Goal: Task Accomplishment & Management: Complete application form

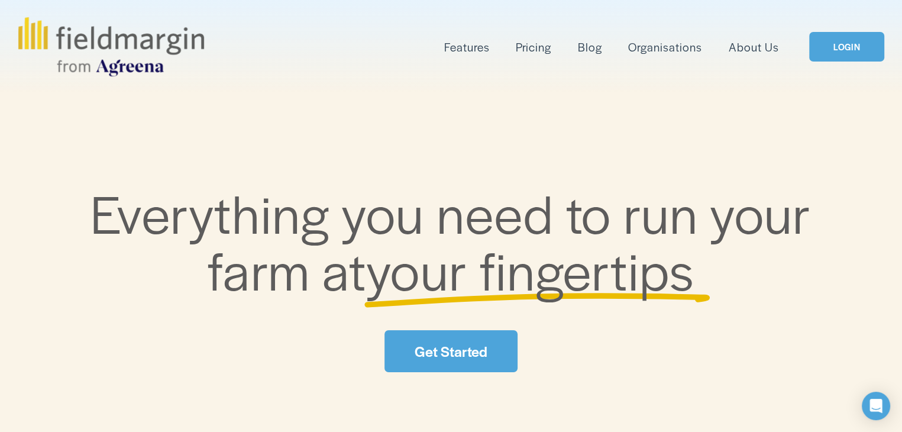
click at [847, 46] on link "LOGIN" at bounding box center [846, 47] width 75 height 30
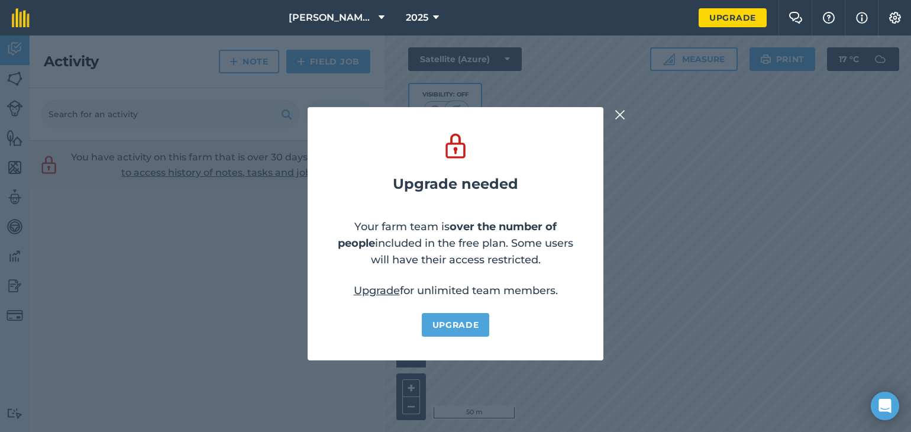
click at [617, 112] on img at bounding box center [619, 115] width 11 height 14
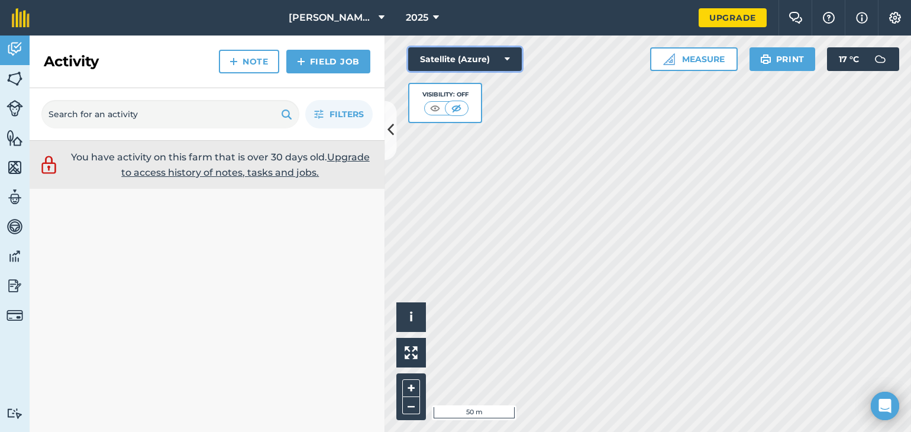
click at [504, 62] on icon at bounding box center [506, 59] width 5 height 12
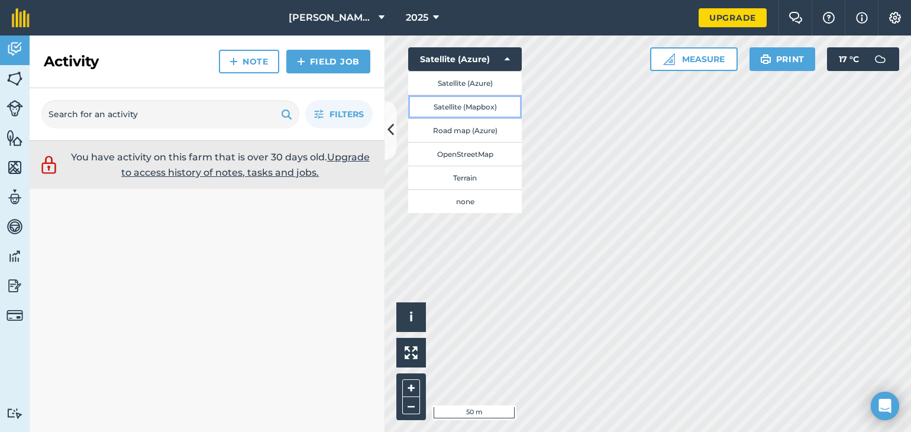
click at [452, 109] on button "Satellite (Mapbox)" at bounding box center [465, 107] width 114 height 24
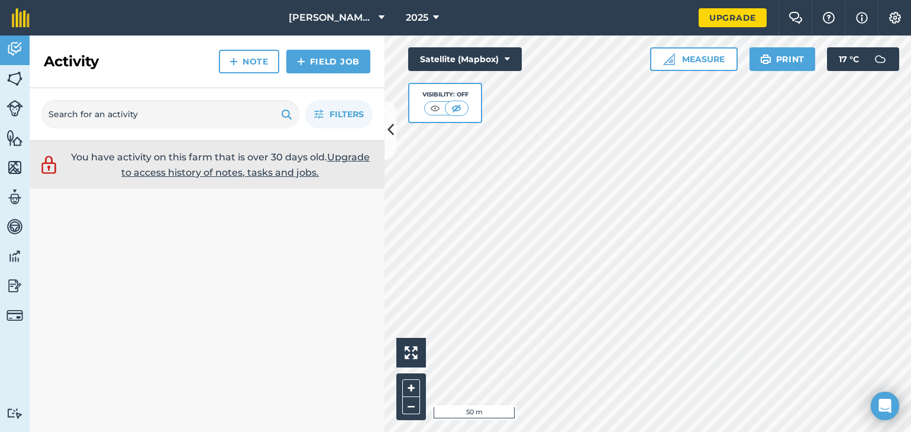
click at [594, 431] on html "Berry Farm 2025 Upgrade Farm Chat Help Info Settings Map printing is not availa…" at bounding box center [455, 216] width 911 height 432
click at [743, 0] on html "Berry Farm 2025 Upgrade Farm Chat Help Info Settings Map printing is not availa…" at bounding box center [455, 216] width 911 height 432
click at [510, 53] on button "Satellite (Mapbox)" at bounding box center [465, 59] width 114 height 24
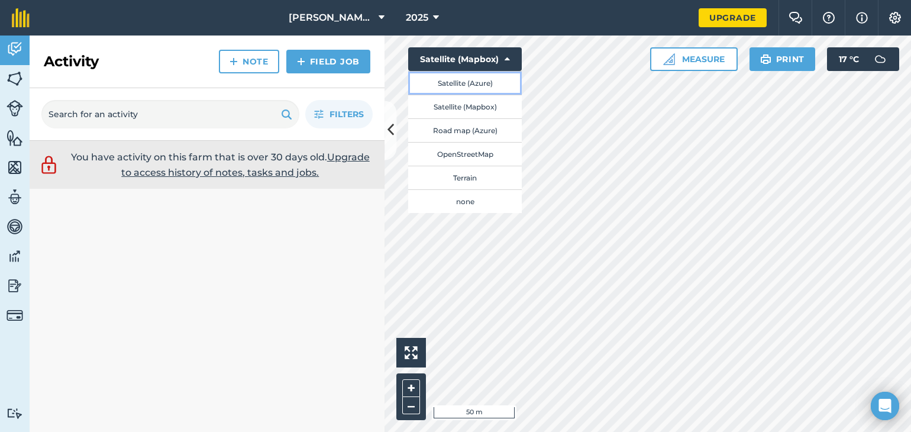
click at [466, 89] on button "Satellite (Azure)" at bounding box center [465, 83] width 114 height 24
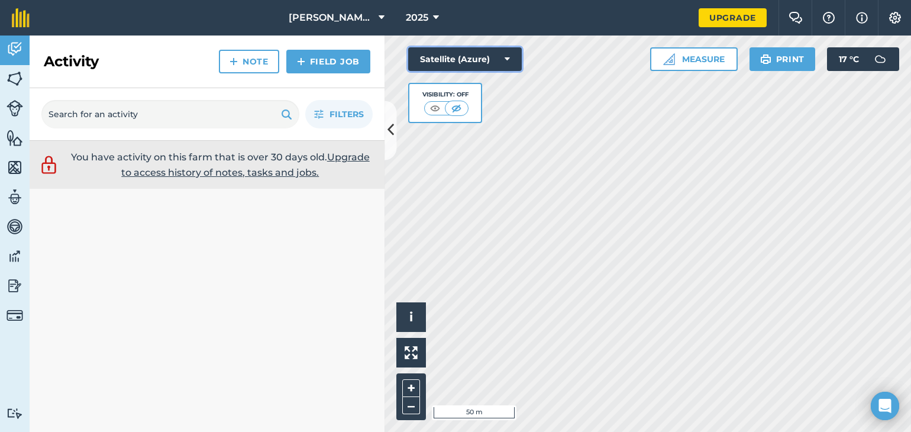
click at [508, 65] on button "Satellite (Azure)" at bounding box center [465, 59] width 114 height 24
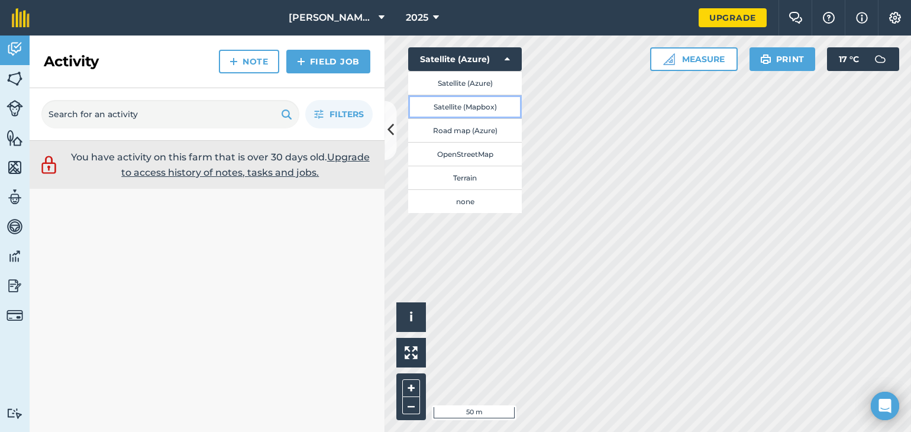
click at [477, 109] on button "Satellite (Mapbox)" at bounding box center [465, 107] width 114 height 24
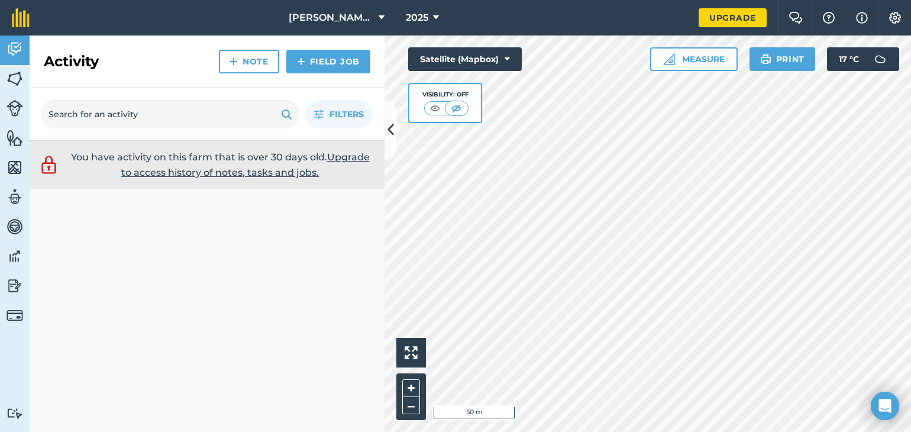
click at [248, 170] on link "Upgrade to access history of notes, tasks and jobs." at bounding box center [245, 164] width 248 height 27
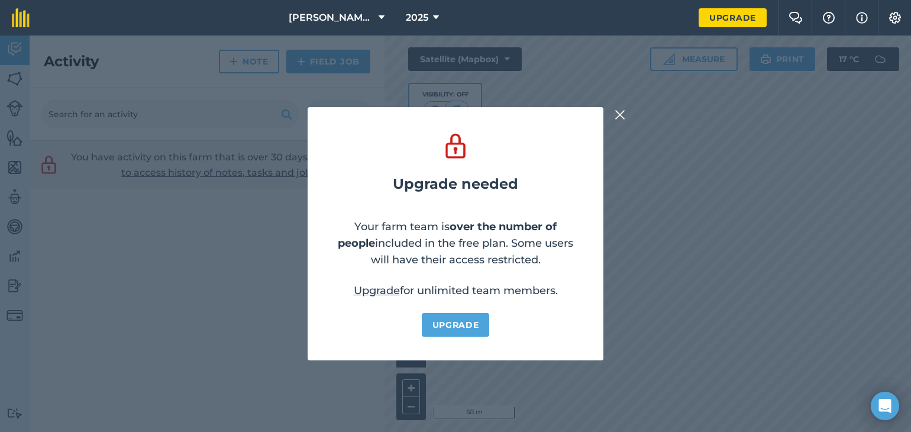
click at [617, 115] on img at bounding box center [619, 115] width 11 height 14
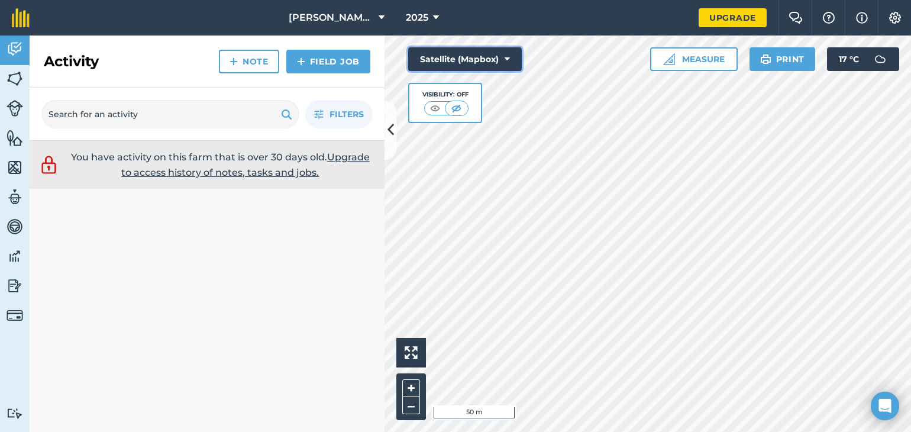
click at [505, 63] on icon at bounding box center [506, 59] width 5 height 12
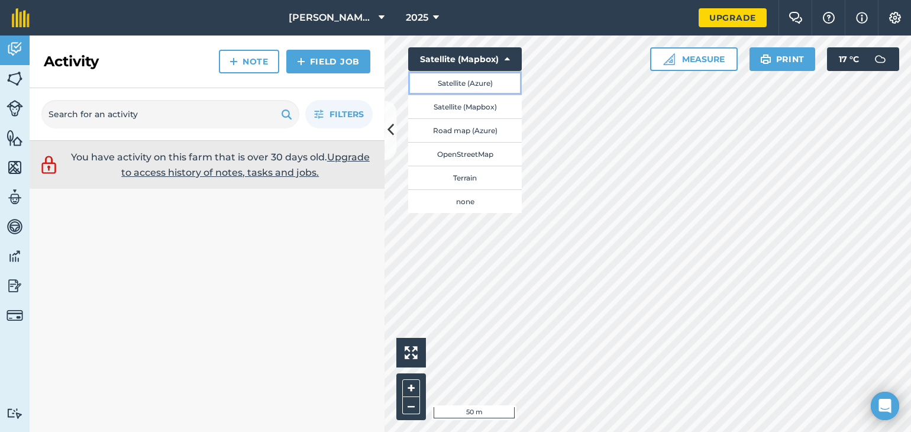
click at [481, 88] on button "Satellite (Azure)" at bounding box center [465, 83] width 114 height 24
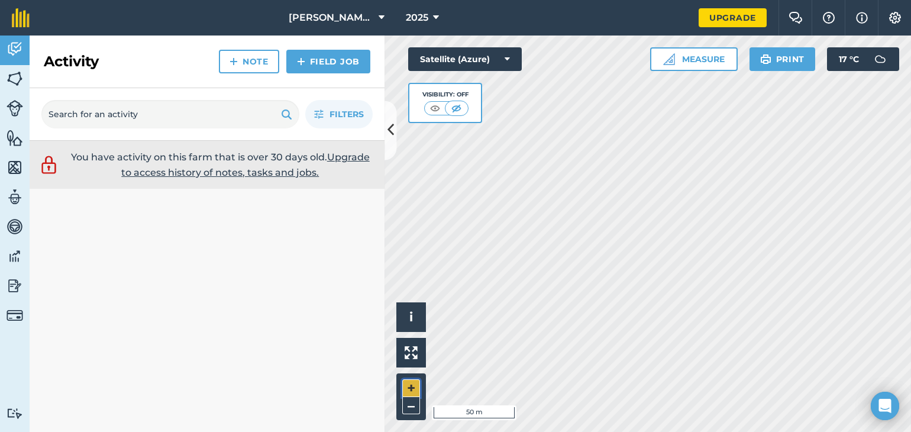
click at [410, 391] on button "+" at bounding box center [411, 388] width 18 height 18
click at [11, 81] on img at bounding box center [15, 79] width 17 height 18
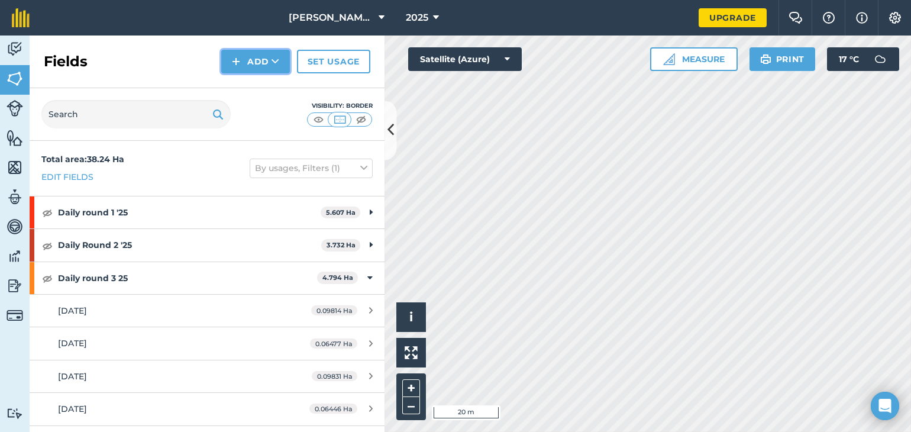
click at [251, 64] on button "Add" at bounding box center [255, 62] width 69 height 24
click at [248, 89] on link "Draw" at bounding box center [255, 88] width 65 height 26
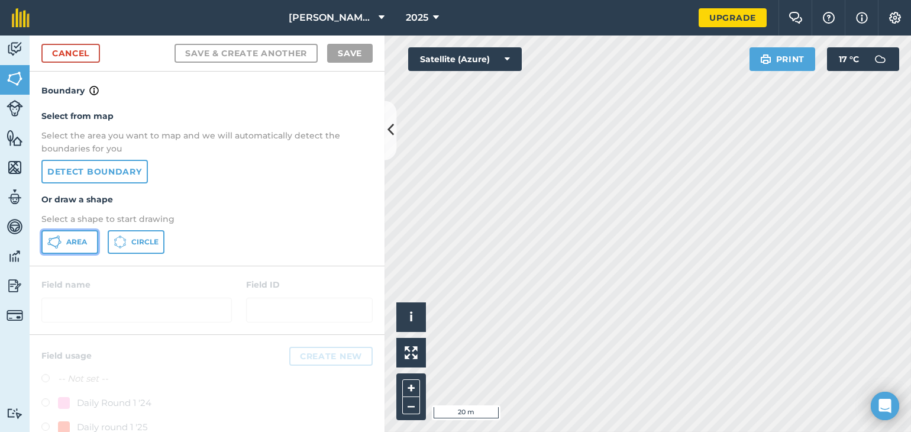
click at [67, 235] on button "Area" at bounding box center [69, 242] width 57 height 24
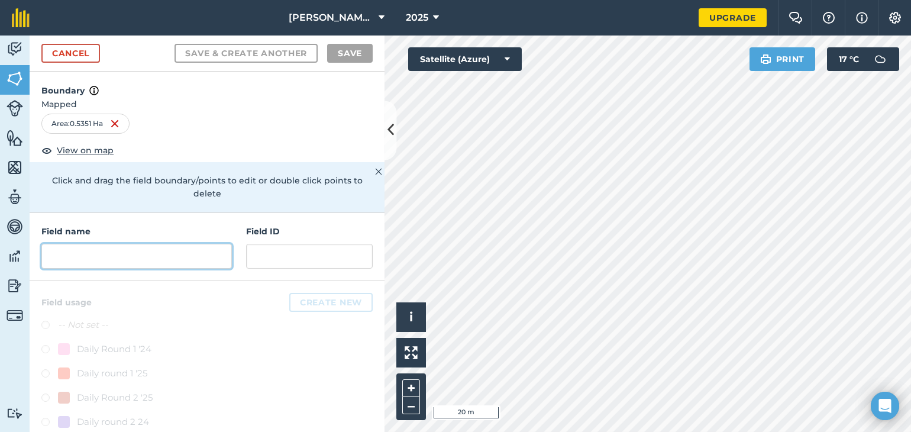
click at [173, 263] on input "text" at bounding box center [136, 256] width 190 height 25
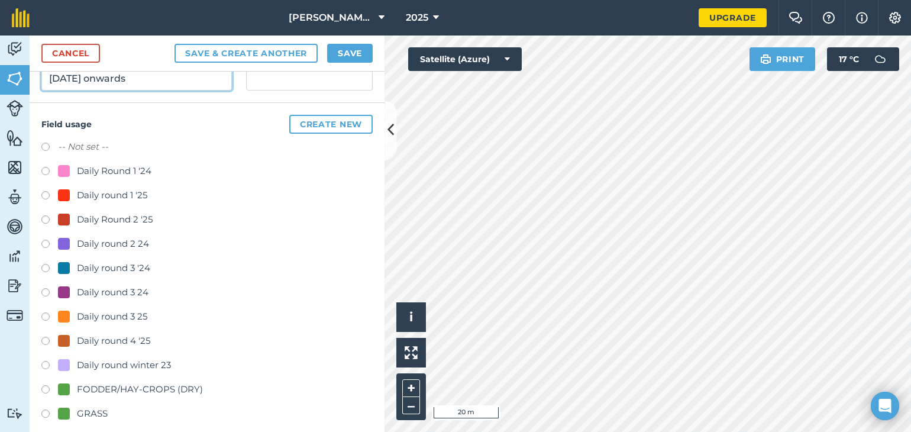
scroll to position [181, 0]
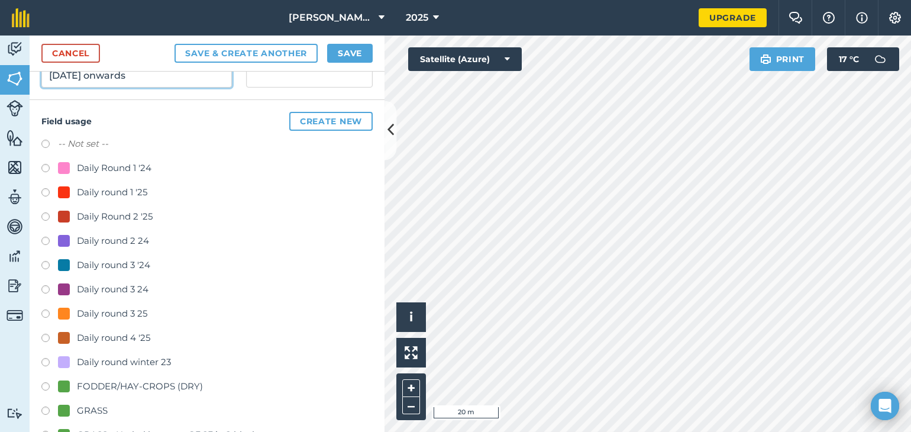
type input "[DATE] onwards"
click at [45, 337] on label at bounding box center [49, 340] width 17 height 12
radio input "true"
click at [341, 51] on button "Save" at bounding box center [350, 53] width 46 height 19
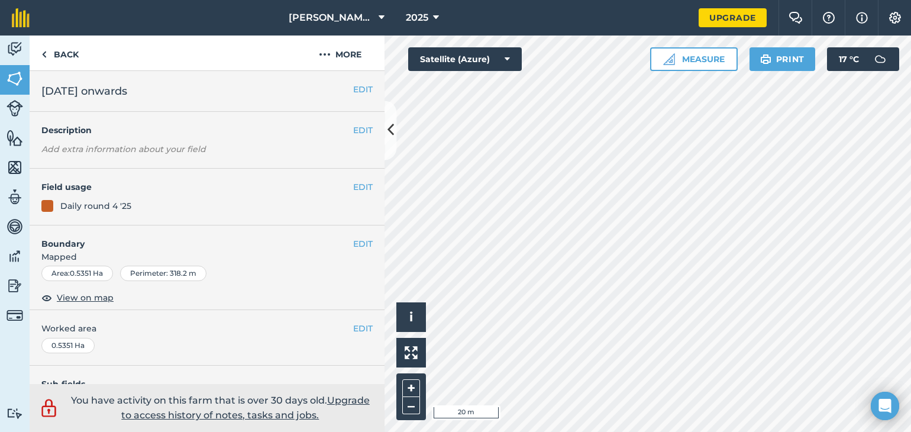
click at [781, 431] on html "[PERSON_NAME] Farm 2025 Upgrade Farm Chat Help Info Settings Map printing is no…" at bounding box center [455, 216] width 911 height 432
click at [614, 431] on html "[PERSON_NAME] Farm 2025 Upgrade Farm Chat Help Info Settings Map printing is no…" at bounding box center [455, 216] width 911 height 432
click at [487, 431] on html "[PERSON_NAME] Farm 2025 Upgrade Farm Chat Help Info Settings Map printing is no…" at bounding box center [455, 216] width 911 height 432
click at [515, 431] on html "[PERSON_NAME] Farm 2025 Upgrade Farm Chat Help Info Settings Map printing is no…" at bounding box center [455, 216] width 911 height 432
click at [651, 0] on html "[PERSON_NAME] Farm 2025 Upgrade Farm Chat Help Info Settings Map printing is no…" at bounding box center [455, 216] width 911 height 432
